Goal: Task Accomplishment & Management: Use online tool/utility

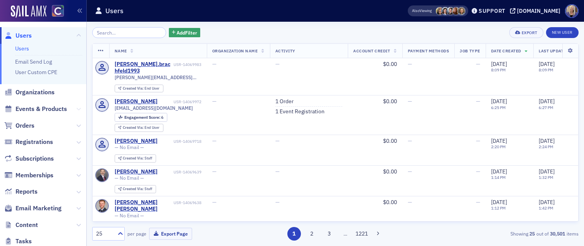
click at [78, 108] on icon at bounding box center [78, 109] width 5 height 5
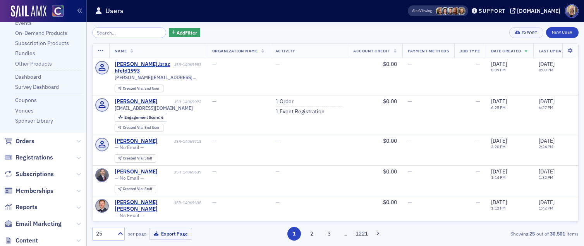
scroll to position [146, 0]
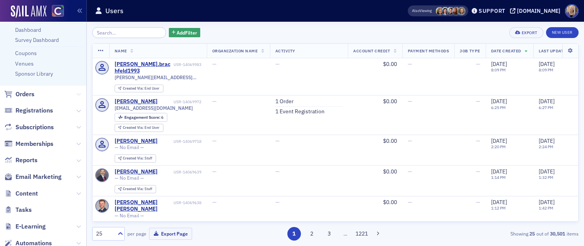
click at [78, 93] on icon at bounding box center [78, 94] width 5 height 5
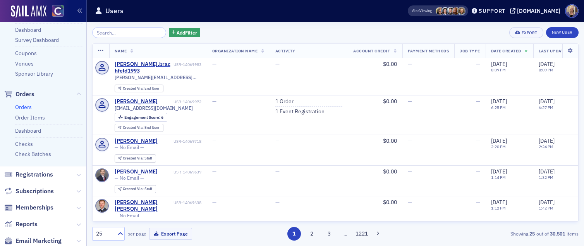
click at [29, 105] on link "Orders" at bounding box center [23, 106] width 17 height 7
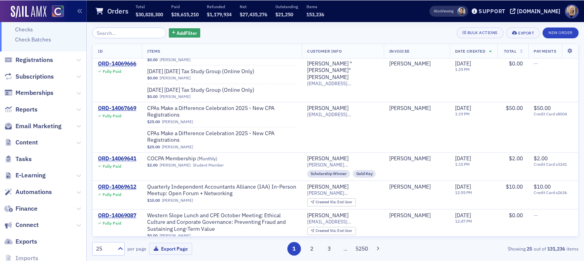
scroll to position [531, 0]
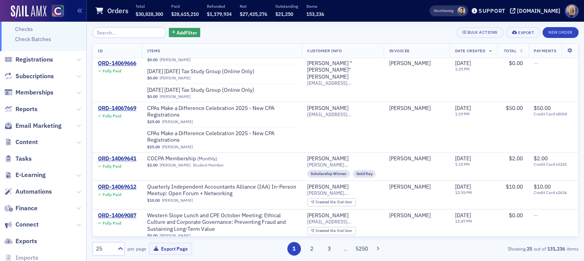
click at [124, 175] on div "ORD-14068961" at bounding box center [117, 247] width 38 height 7
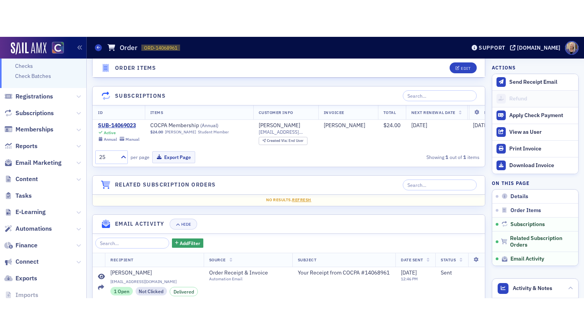
scroll to position [479, 0]
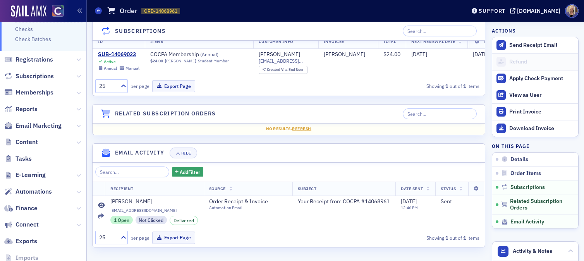
click at [283, 175] on icon at bounding box center [284, 205] width 4 height 4
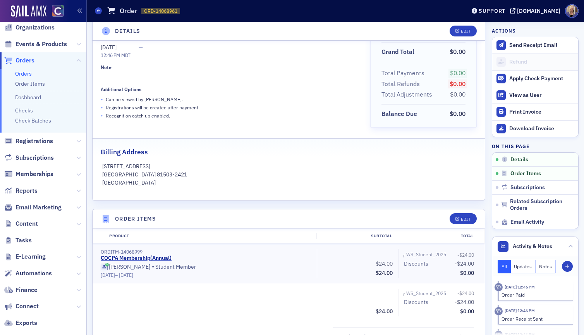
scroll to position [0, 0]
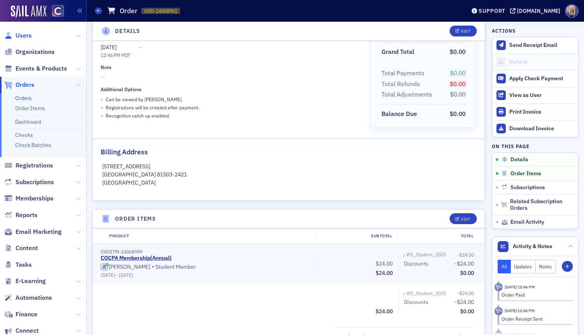
click at [29, 37] on span "Users" at bounding box center [23, 35] width 16 height 9
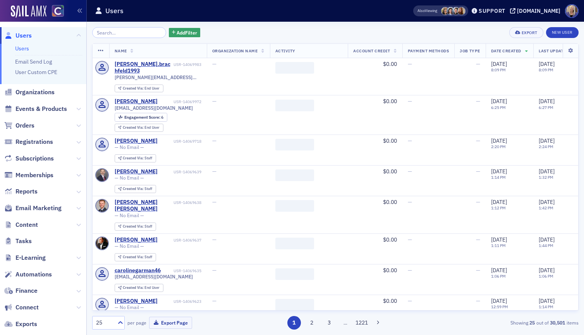
click at [21, 50] on link "Users" at bounding box center [22, 48] width 14 height 7
click at [114, 31] on input "search" at bounding box center [129, 32] width 74 height 11
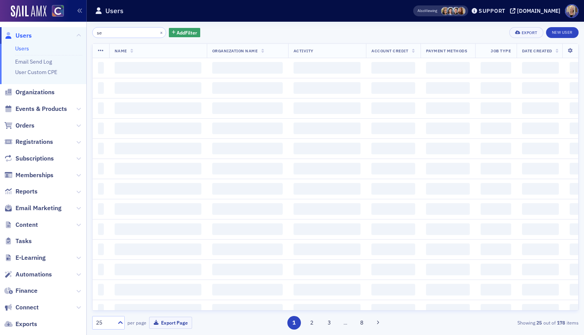
type input "s"
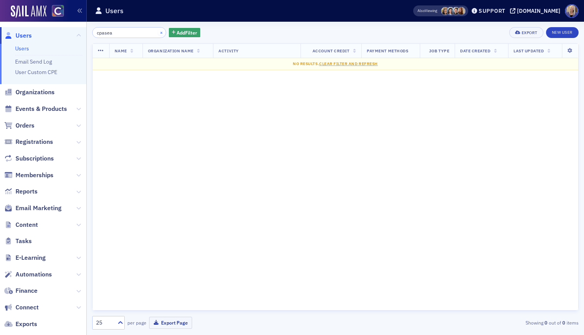
type input "cpasea"
click at [158, 35] on button "×" at bounding box center [161, 32] width 7 height 7
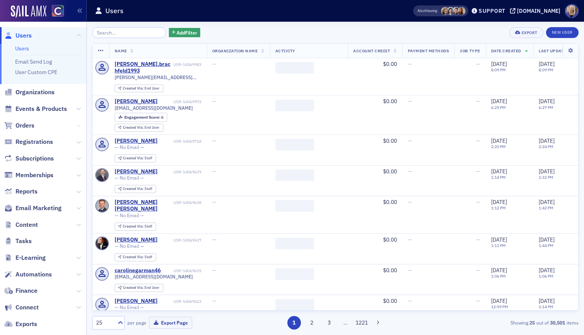
click at [79, 125] on icon at bounding box center [78, 125] width 5 height 5
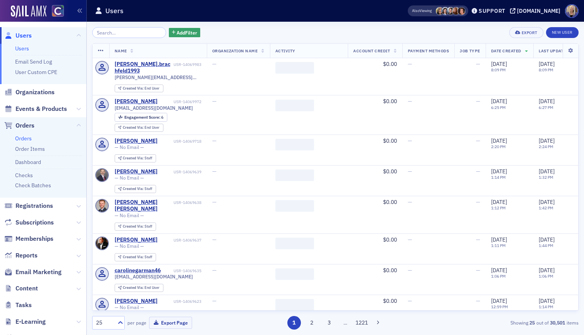
click at [27, 139] on link "Orders" at bounding box center [23, 138] width 17 height 7
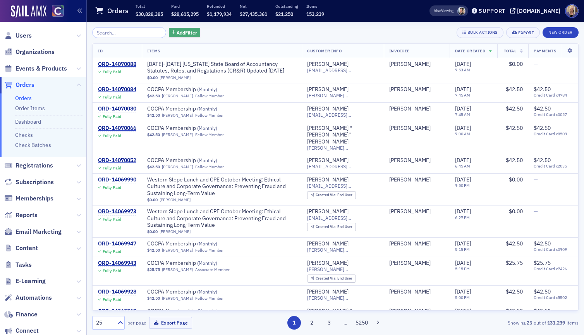
click at [189, 30] on button "Add Filter" at bounding box center [185, 33] width 32 height 10
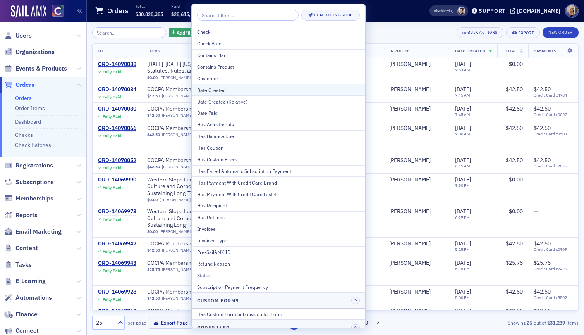
click at [217, 90] on div "Date Created" at bounding box center [278, 89] width 163 height 7
select select "9"
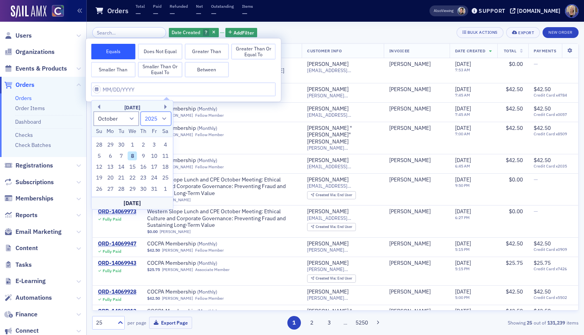
click at [163, 120] on select "1900 1901 1902 1903 1904 1905 1906 1907 1908 1909 1910 1911 1912 1913 1914 1915…" at bounding box center [156, 118] width 31 height 14
select select "2024"
click at [141, 111] on select "1900 1901 1902 1903 1904 1905 1906 1907 1908 1909 1910 1911 1912 1913 1914 1915…" at bounding box center [156, 118] width 31 height 14
click at [132, 120] on select "January February March April May June July August September October November De…" at bounding box center [116, 118] width 46 height 14
select select "8"
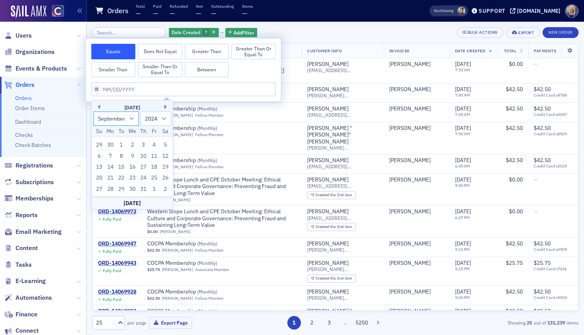
click at [93, 111] on select "January February March April May June July August September October November De…" at bounding box center [116, 118] width 46 height 14
click at [98, 143] on div "1" at bounding box center [98, 144] width 9 height 9
type input "[DATE]"
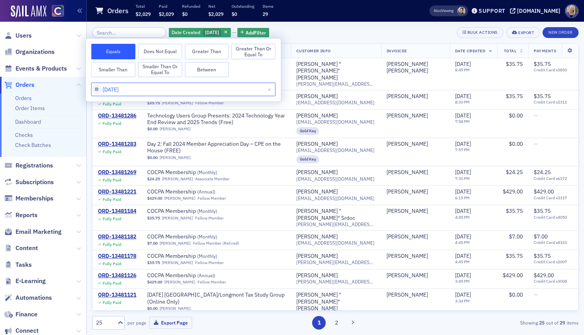
select select "8"
select select "2024"
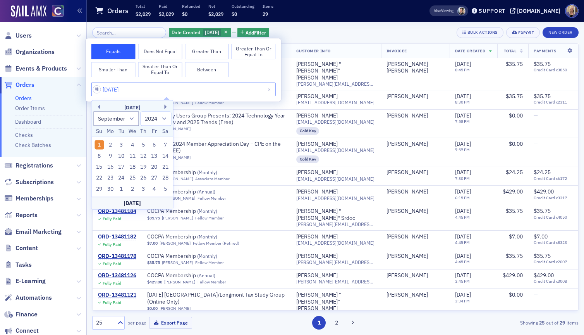
click at [154, 92] on input "[DATE]" at bounding box center [183, 89] width 184 height 14
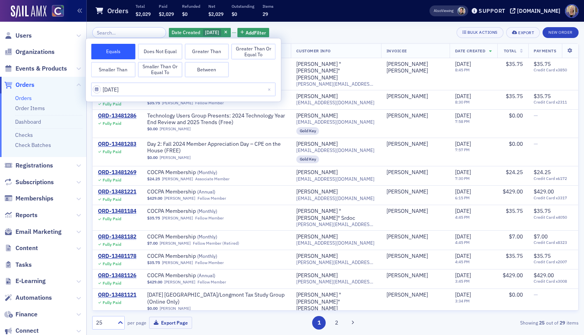
click at [197, 70] on button "Between" at bounding box center [207, 69] width 44 height 15
select select "8"
select select "2024"
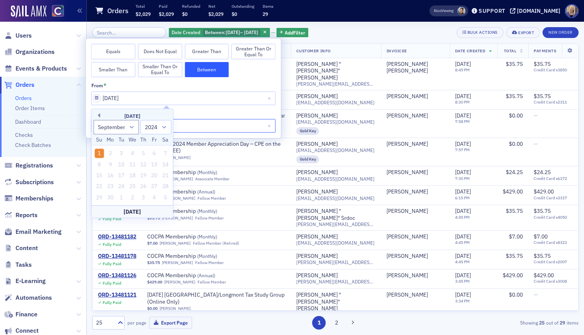
click at [203, 120] on input "[DATE]" at bounding box center [183, 126] width 184 height 14
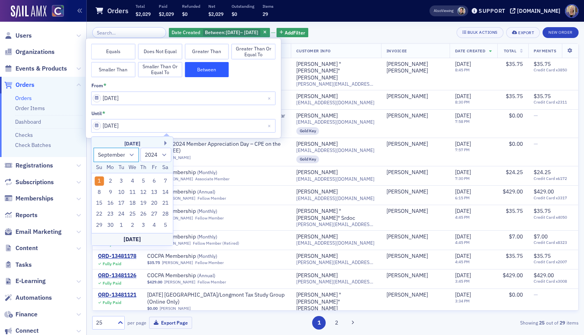
click at [130, 157] on select "January February March April May June July August September October November De…" at bounding box center [116, 155] width 46 height 14
select select "9"
click at [93, 148] on select "January February March April May June July August September October November De…" at bounding box center [116, 155] width 46 height 14
click at [145, 175] on div "31" at bounding box center [143, 224] width 9 height 9
type input "[DATE]"
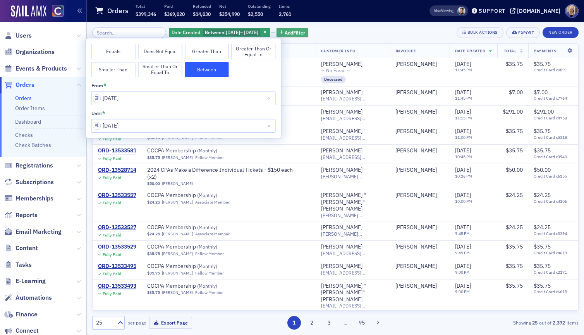
click at [308, 37] on button "Add Filter" at bounding box center [293, 33] width 32 height 10
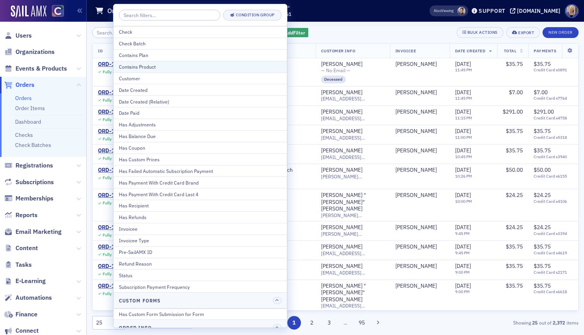
click at [265, 66] on div "Contains Product" at bounding box center [200, 66] width 163 height 7
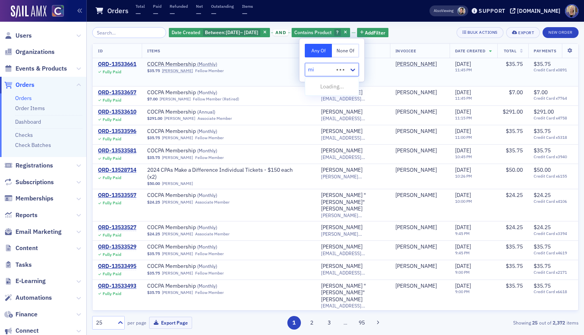
type input "mis"
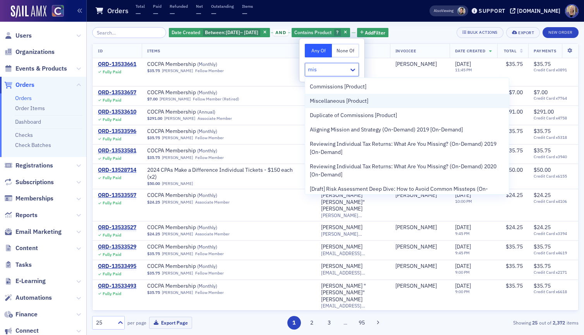
click at [337, 102] on span "Miscellaneous [Product]" at bounding box center [339, 101] width 58 height 8
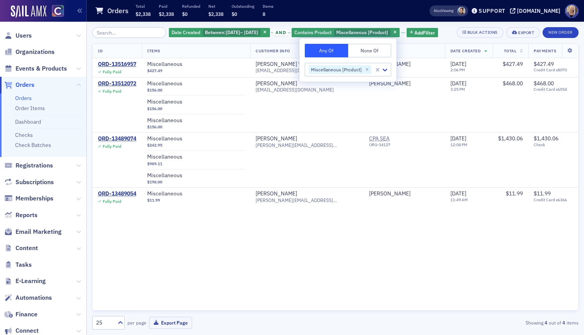
click at [268, 175] on div "ID Items Customer Info Invoicee Date Created Total Payments ORD-13516957 Fully …" at bounding box center [335, 176] width 486 height 267
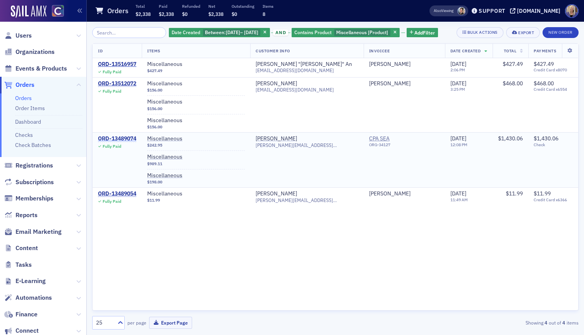
click at [131, 142] on div "ORD-13489074" at bounding box center [117, 138] width 38 height 7
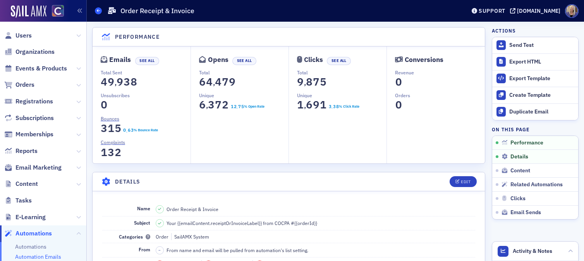
click at [98, 10] on icon at bounding box center [98, 10] width 3 height 3
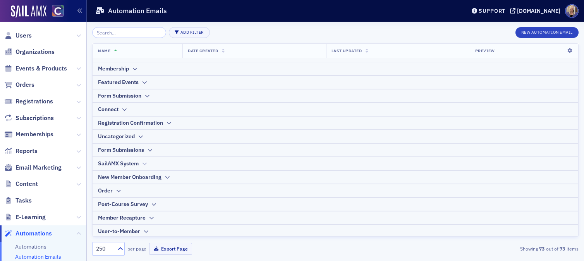
scroll to position [39, 0]
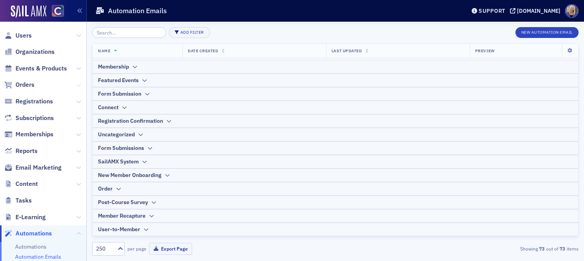
click at [77, 85] on icon at bounding box center [78, 85] width 5 height 5
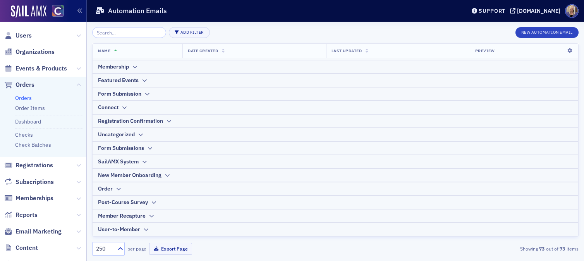
click at [28, 97] on link "Orders" at bounding box center [23, 97] width 17 height 7
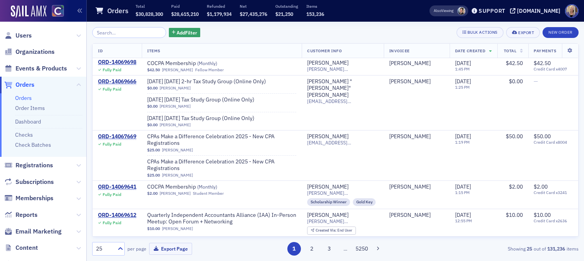
scroll to position [531, 0]
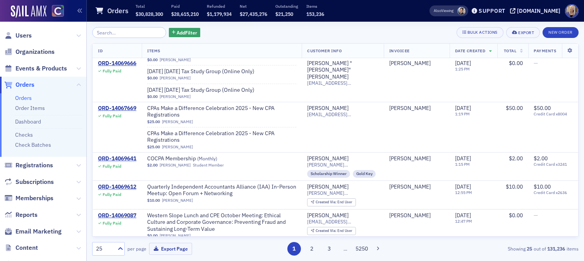
click at [123, 244] on div "ORD-14068961" at bounding box center [117, 247] width 38 height 7
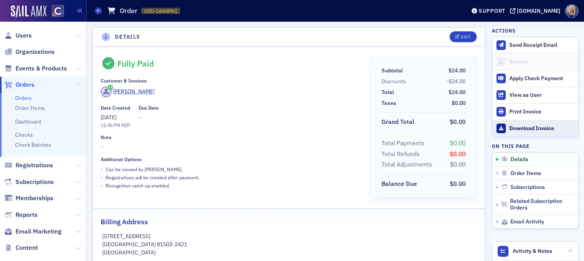
click at [546, 127] on div "Download Invoice" at bounding box center [541, 128] width 65 height 7
